Goal: Check status: Check status

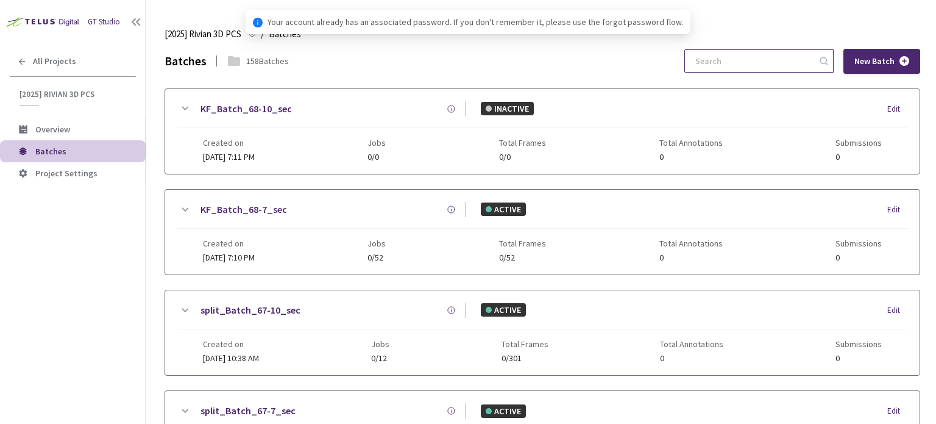
click at [794, 62] on input at bounding box center [753, 61] width 130 height 22
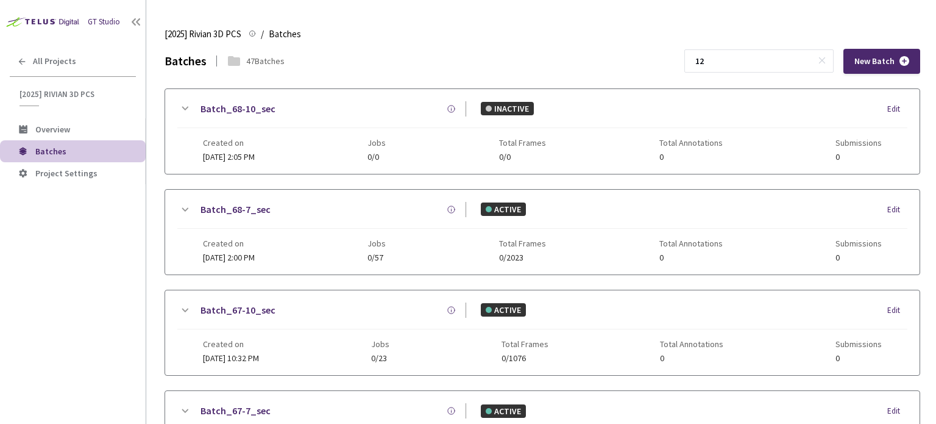
type input "1"
click at [18, 65] on icon at bounding box center [22, 62] width 10 height 10
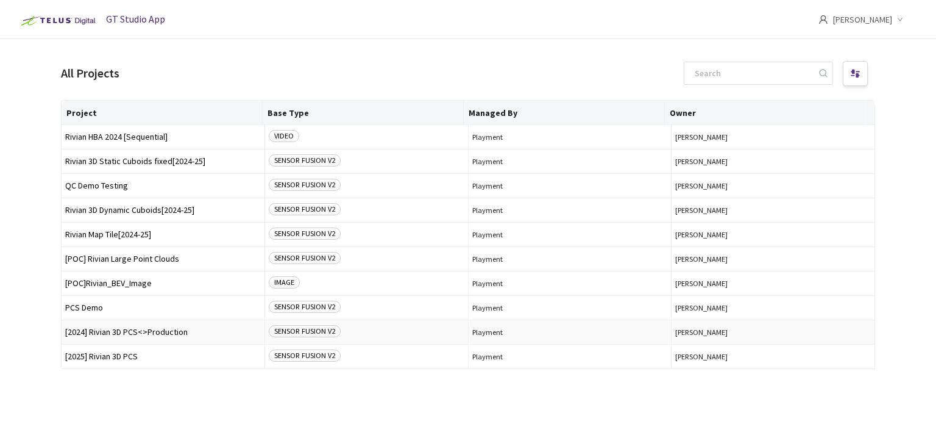
click at [125, 332] on span "[2024] Rivian 3D PCS<>Production" at bounding box center [163, 331] width 196 height 9
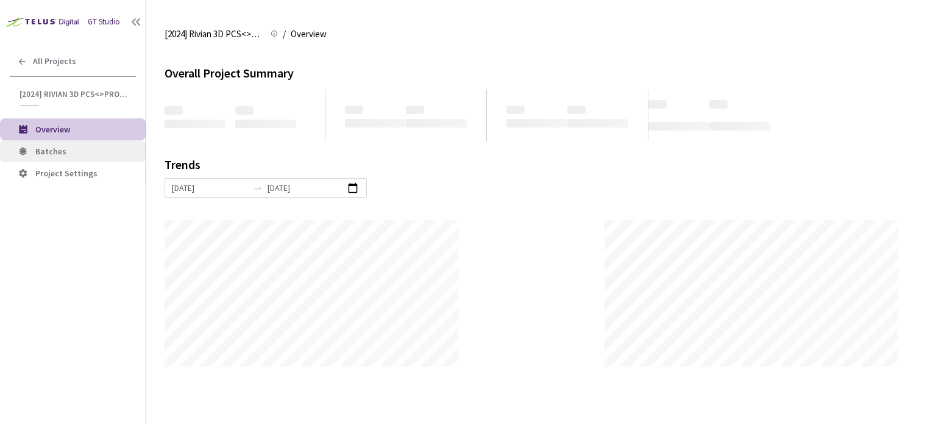
scroll to position [424, 936]
click at [93, 148] on span "Batches" at bounding box center [85, 151] width 101 height 10
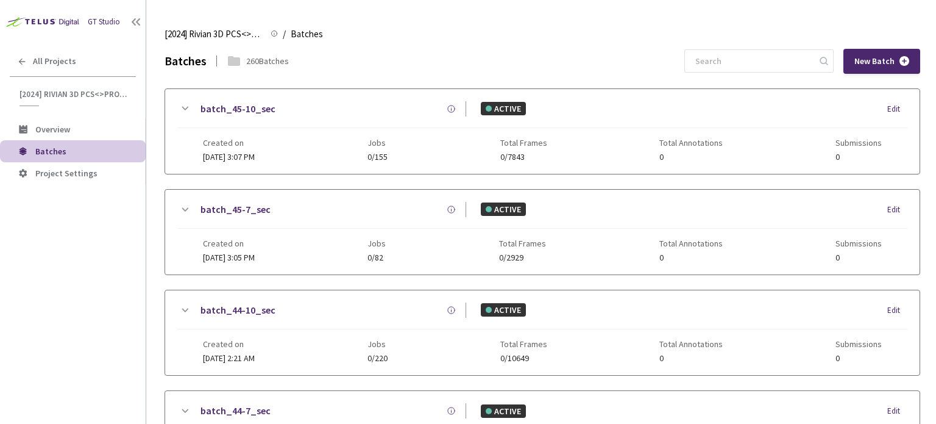
click at [744, 50] on input at bounding box center [753, 61] width 130 height 22
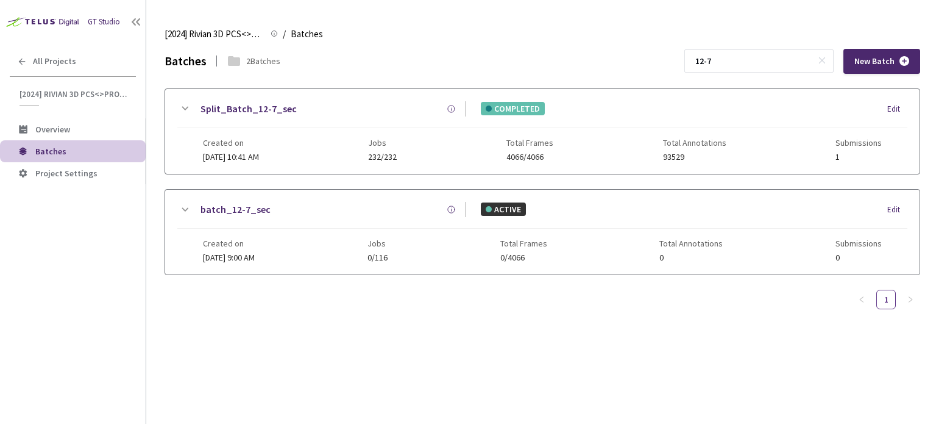
type input "12-7"
click at [271, 112] on link "Split_Batch_12-7_sec" at bounding box center [249, 108] width 96 height 15
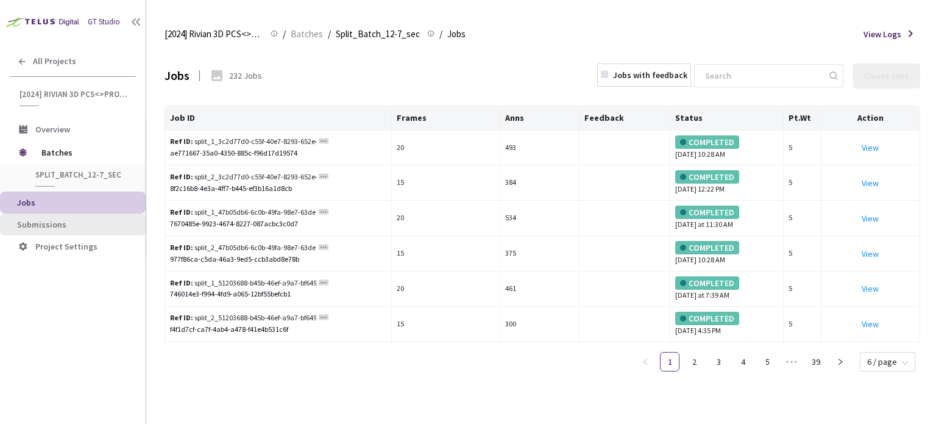
click at [105, 229] on li "Submissions" at bounding box center [73, 224] width 146 height 22
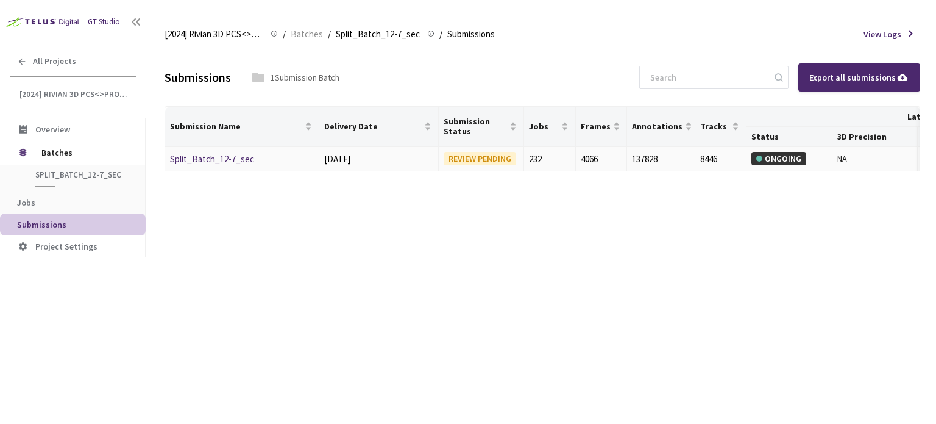
click at [215, 157] on link "Split_Batch_12-7_sec" at bounding box center [212, 159] width 84 height 12
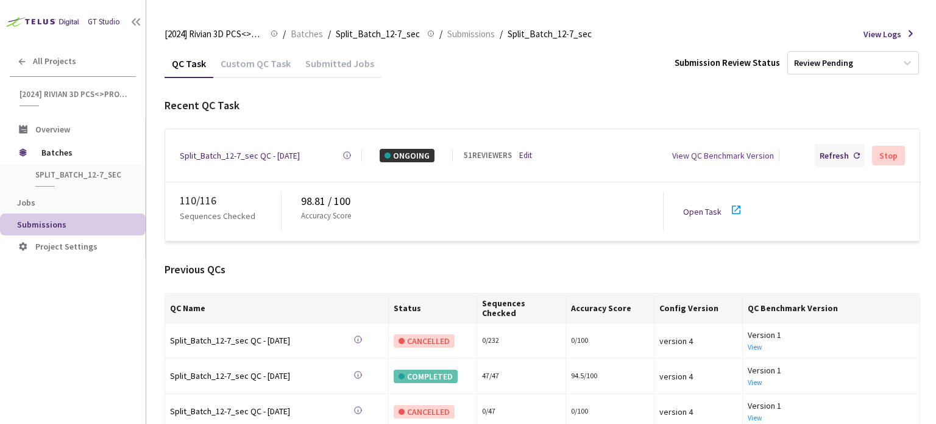
click at [830, 160] on div "Refresh" at bounding box center [840, 155] width 50 height 23
click at [839, 155] on div "Refresh" at bounding box center [834, 155] width 29 height 13
click at [831, 160] on div "Refresh" at bounding box center [840, 155] width 50 height 23
